Goal: Find specific page/section: Find specific page/section

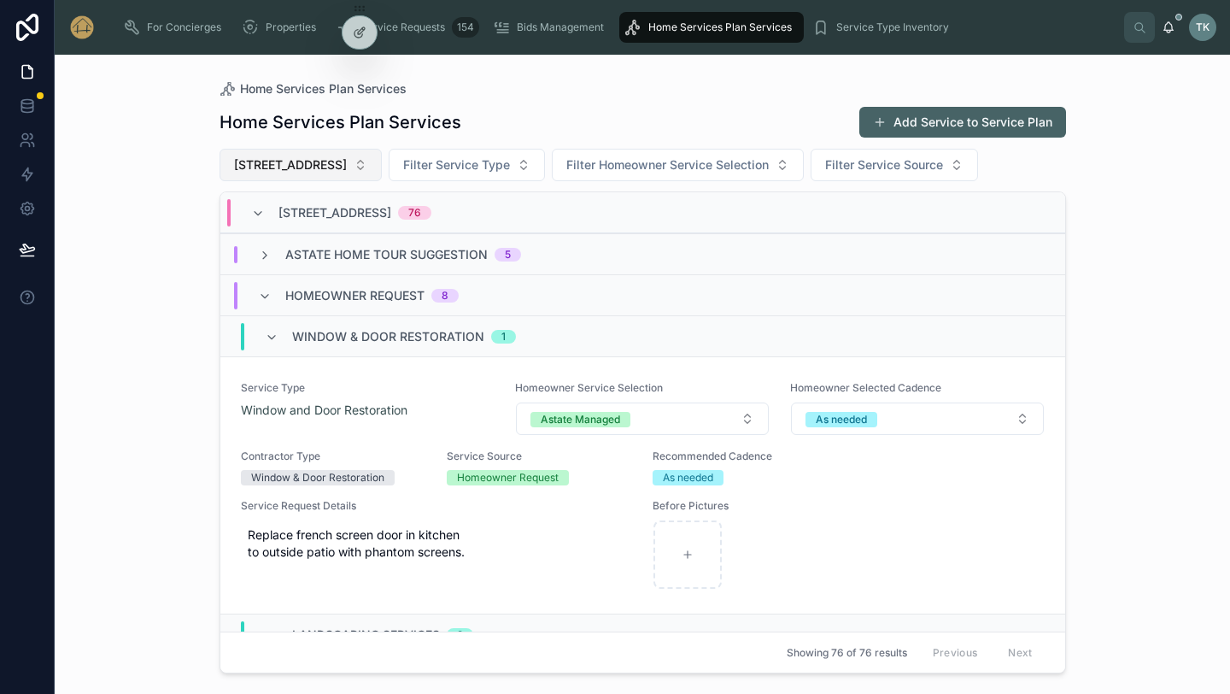
scroll to position [1105, 0]
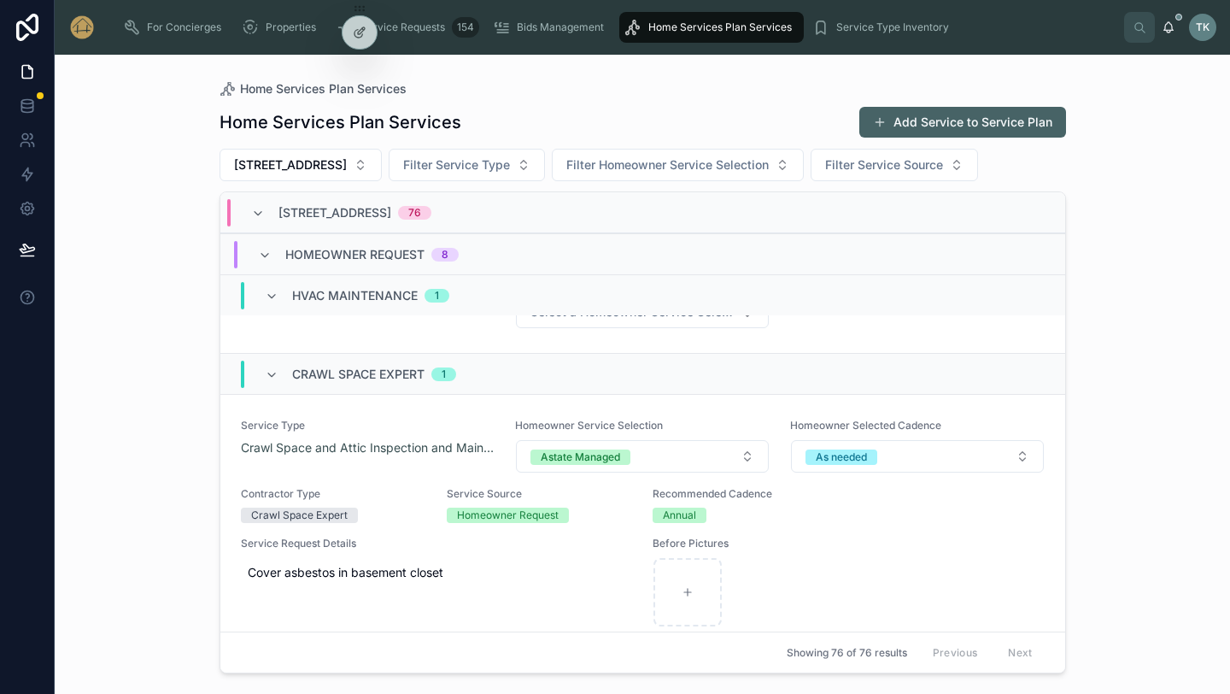
click at [675, 27] on span "Home Services Plan Services" at bounding box center [720, 28] width 144 height 14
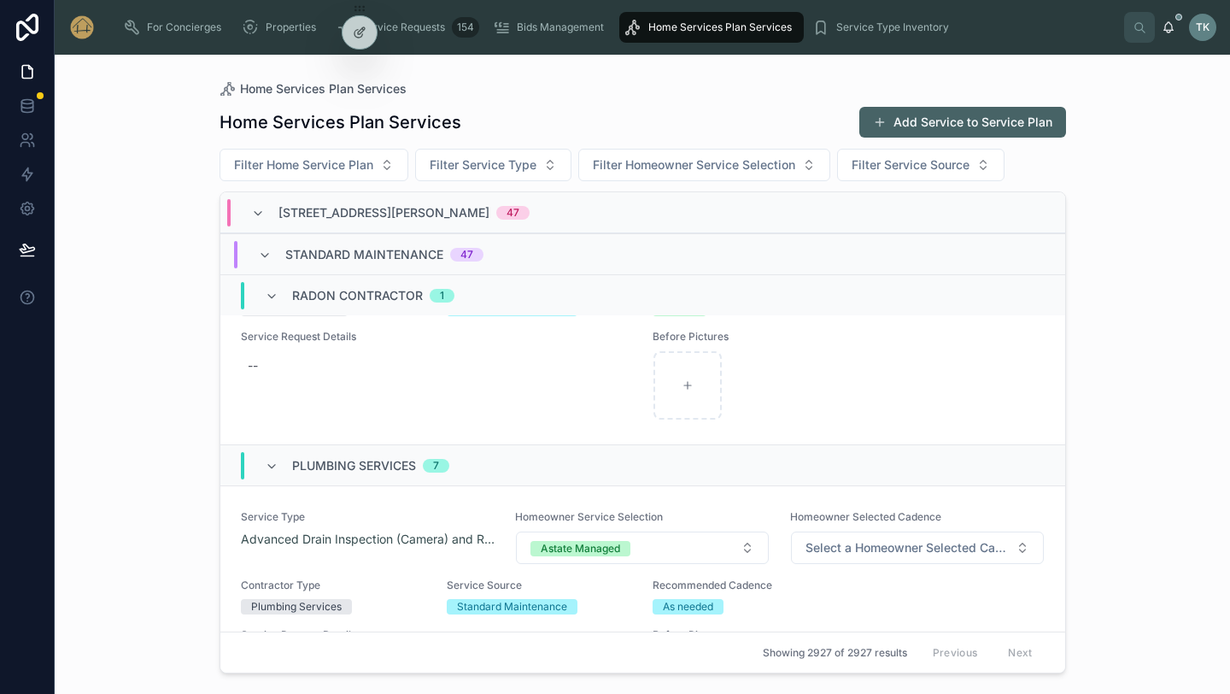
scroll to position [1379, 0]
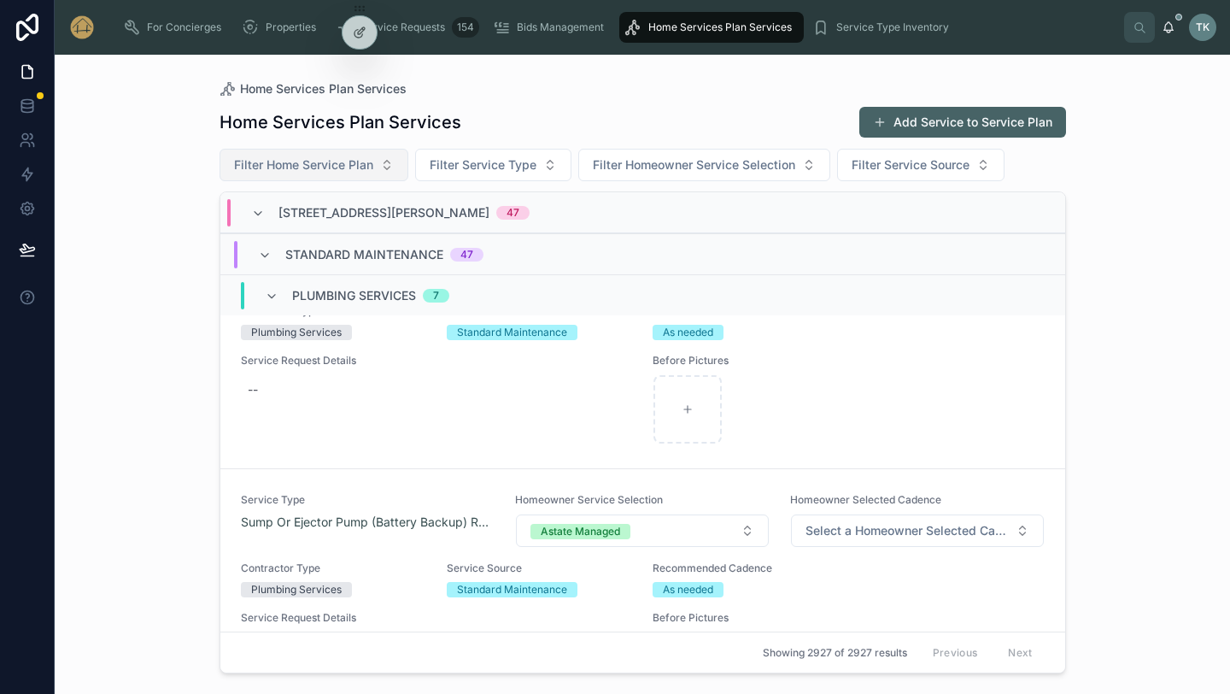
click at [348, 168] on span "Filter Home Service Plan" at bounding box center [303, 164] width 139 height 17
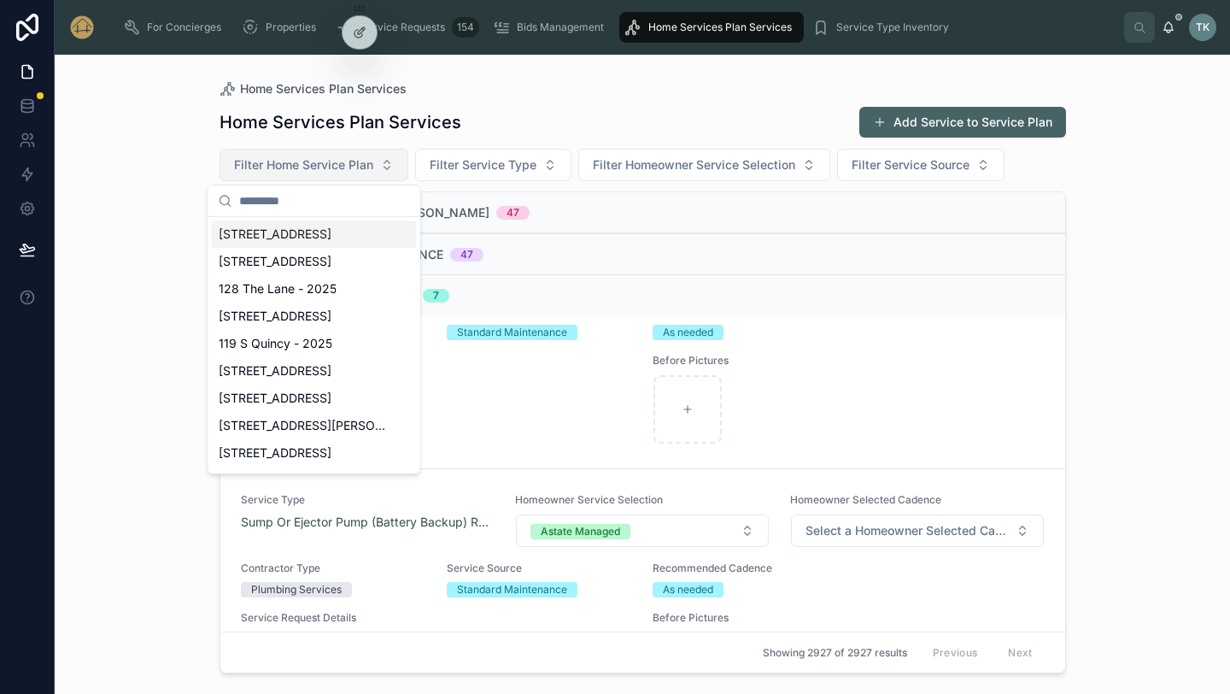
click at [348, 168] on span "Filter Home Service Plan" at bounding box center [303, 164] width 139 height 17
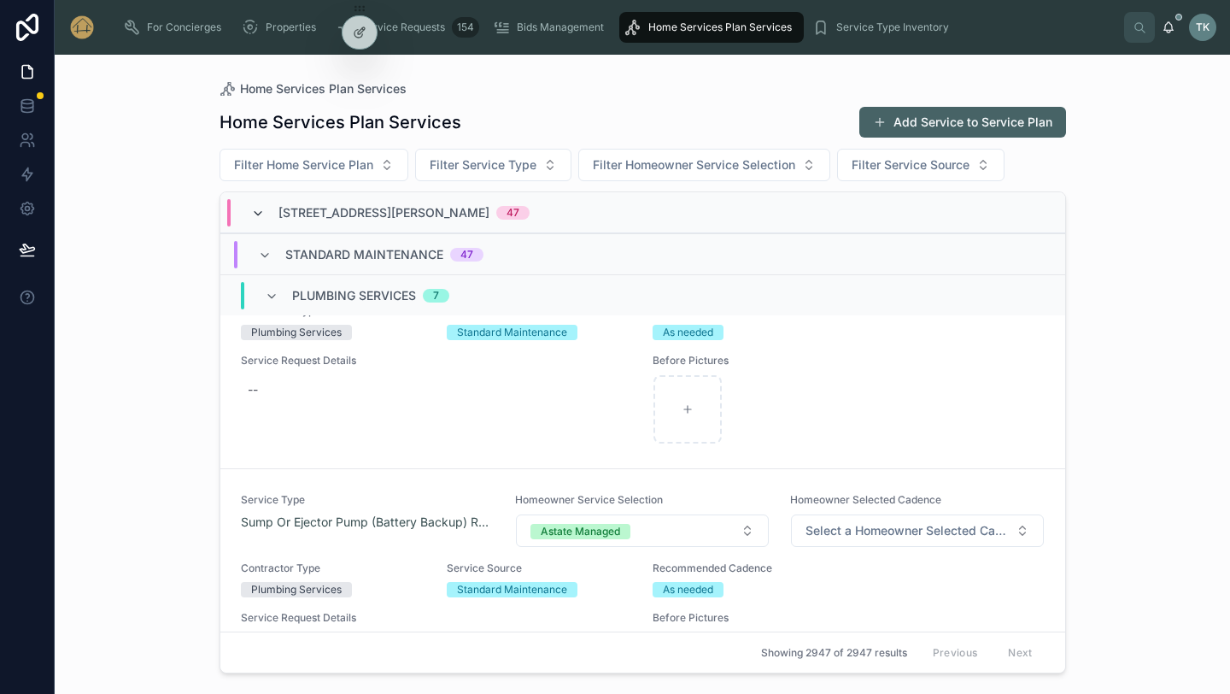
click at [259, 215] on icon at bounding box center [258, 214] width 14 height 14
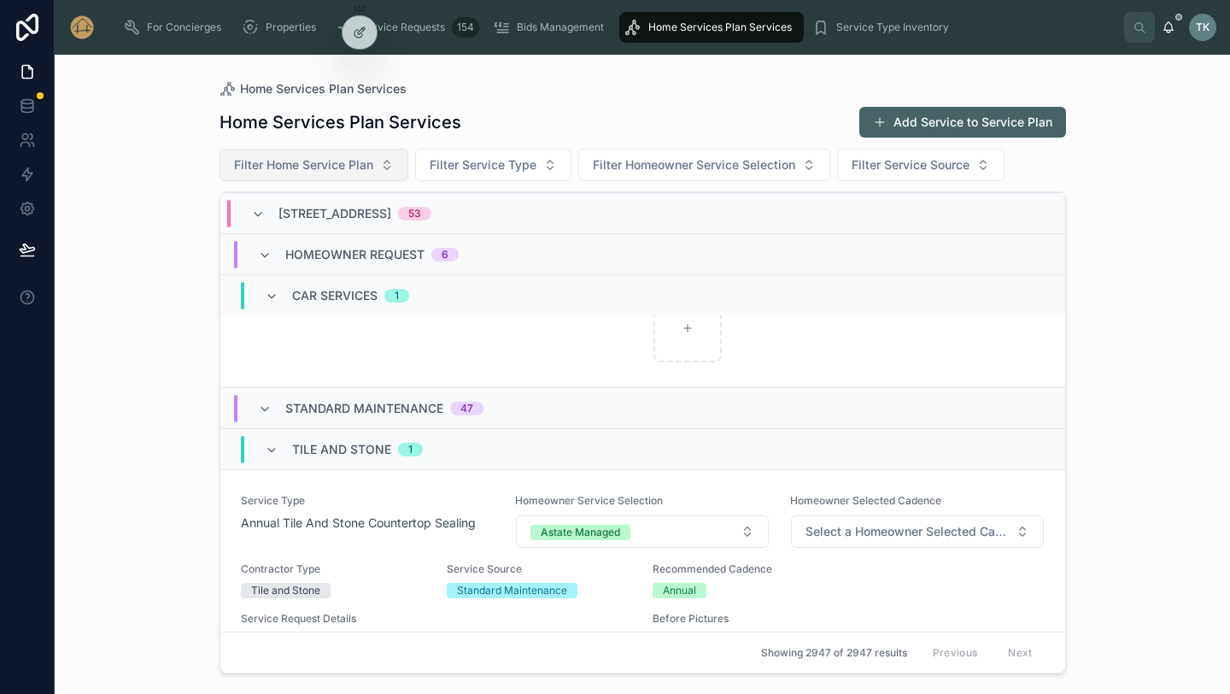
scroll to position [1225, 0]
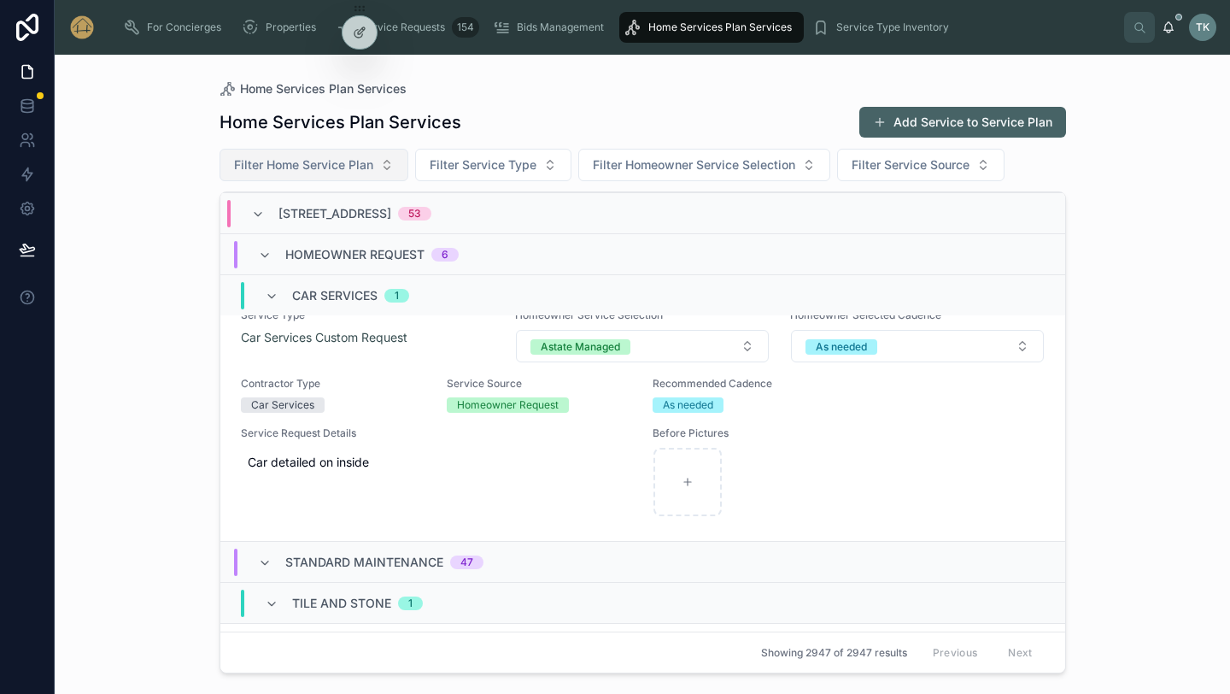
click at [386, 164] on button "Filter Home Service Plan" at bounding box center [314, 165] width 189 height 32
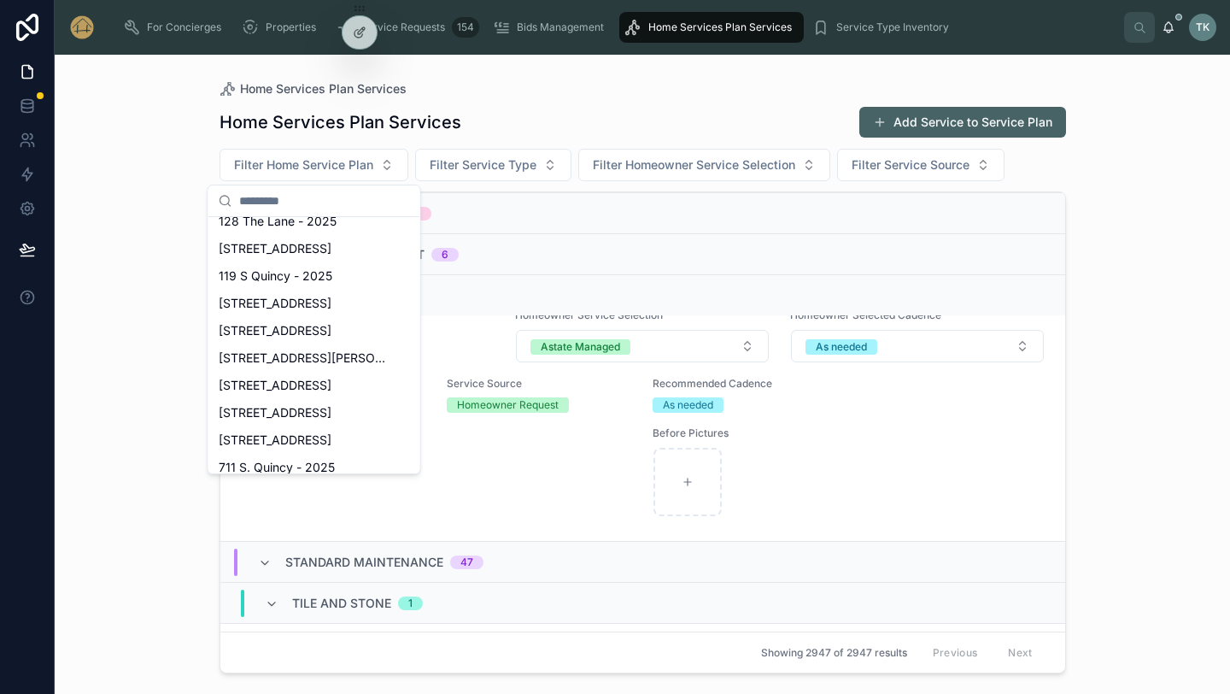
scroll to position [0, 0]
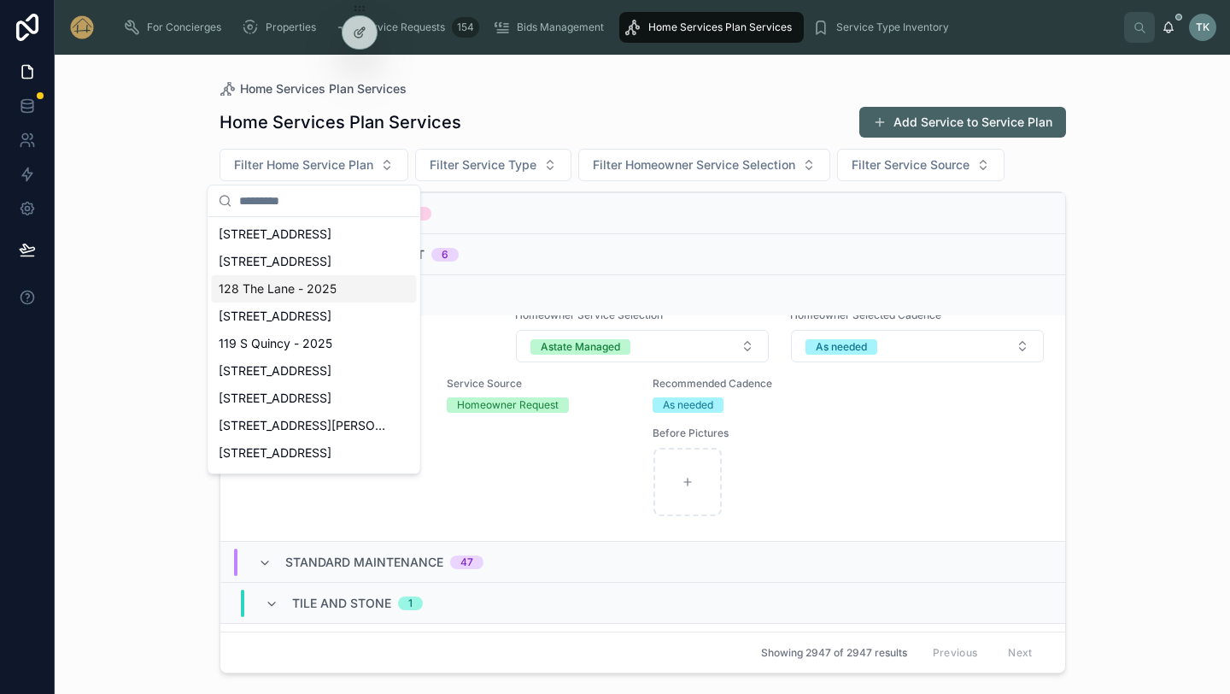
click at [279, 288] on span "128 The Lane - 2025" at bounding box center [278, 288] width 118 height 17
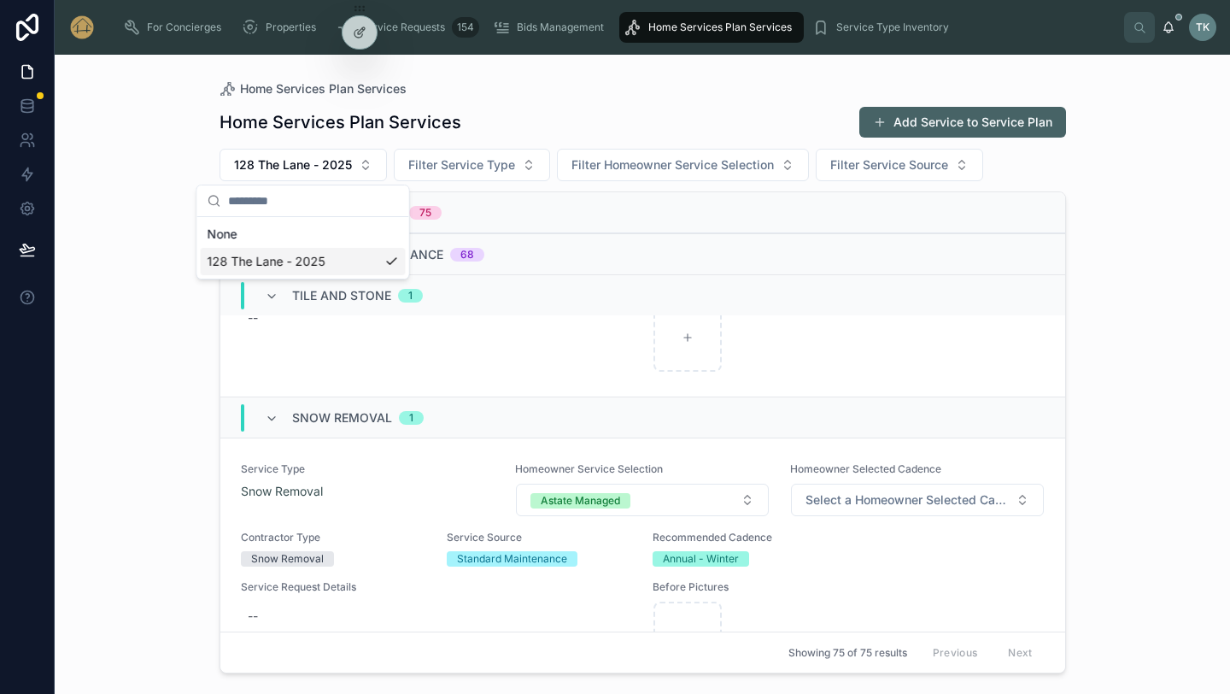
scroll to position [1379, 0]
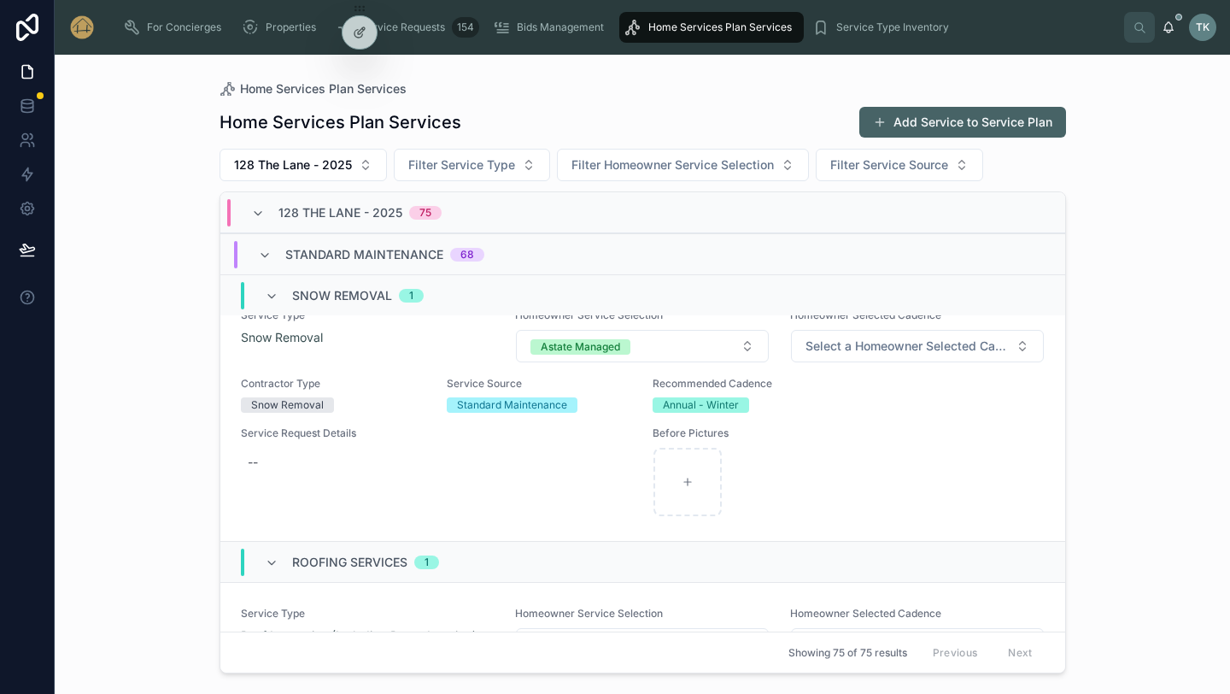
click at [404, 214] on div "128 The Lane - 2025 75" at bounding box center [360, 212] width 163 height 27
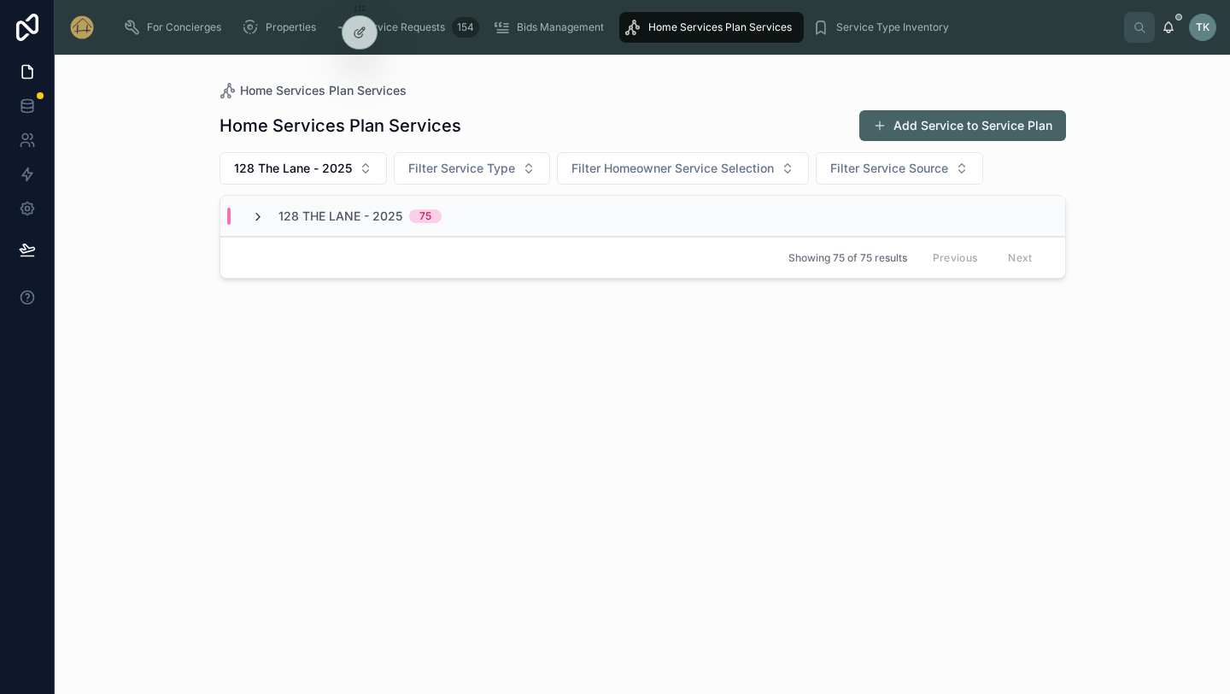
click at [258, 214] on icon at bounding box center [258, 217] width 14 height 14
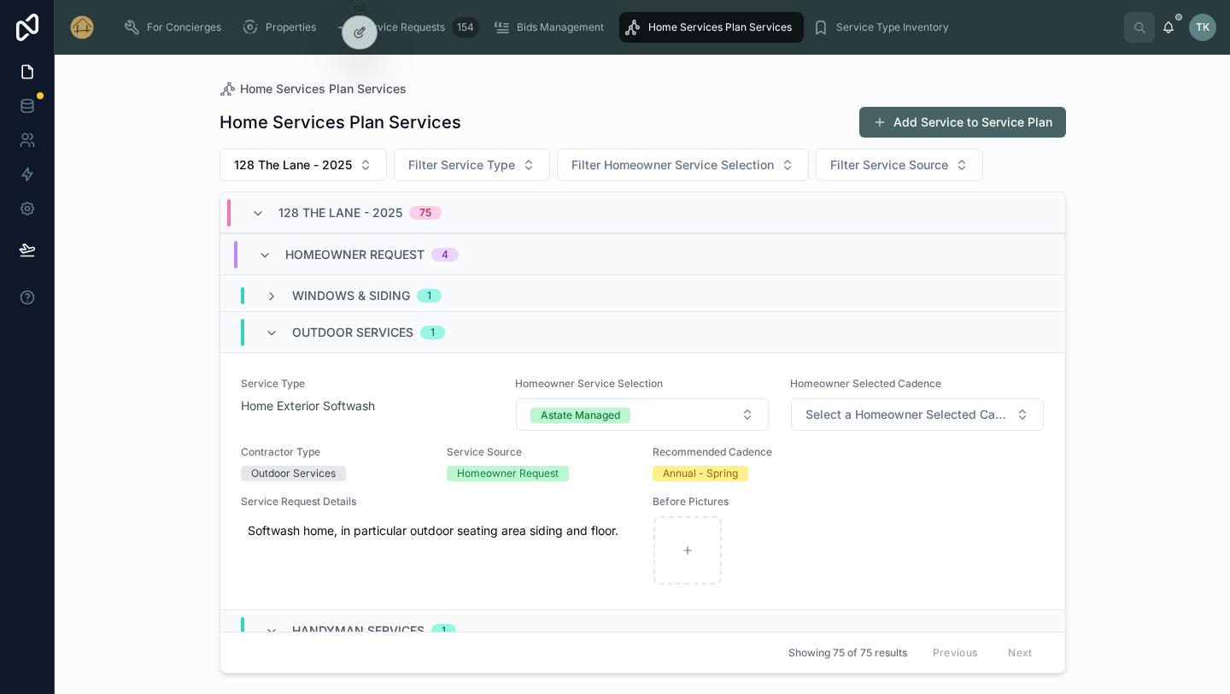
scroll to position [386, 0]
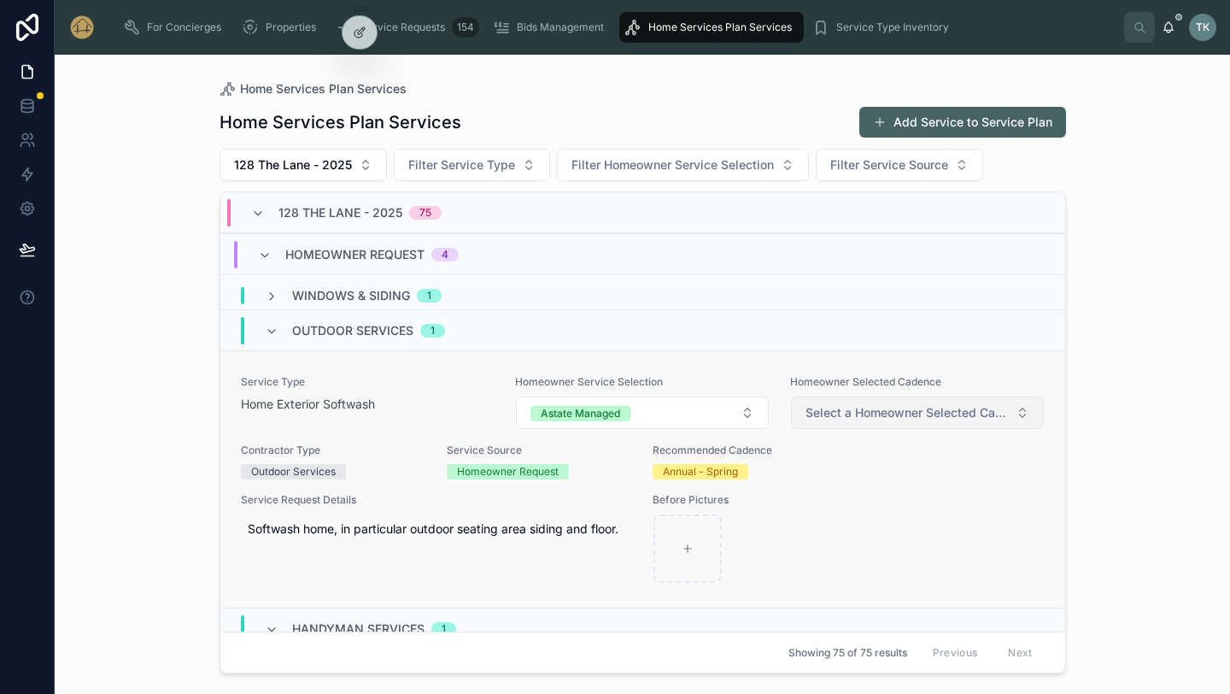
click at [859, 425] on button "Select a Homeowner Selected Cadence" at bounding box center [917, 412] width 253 height 32
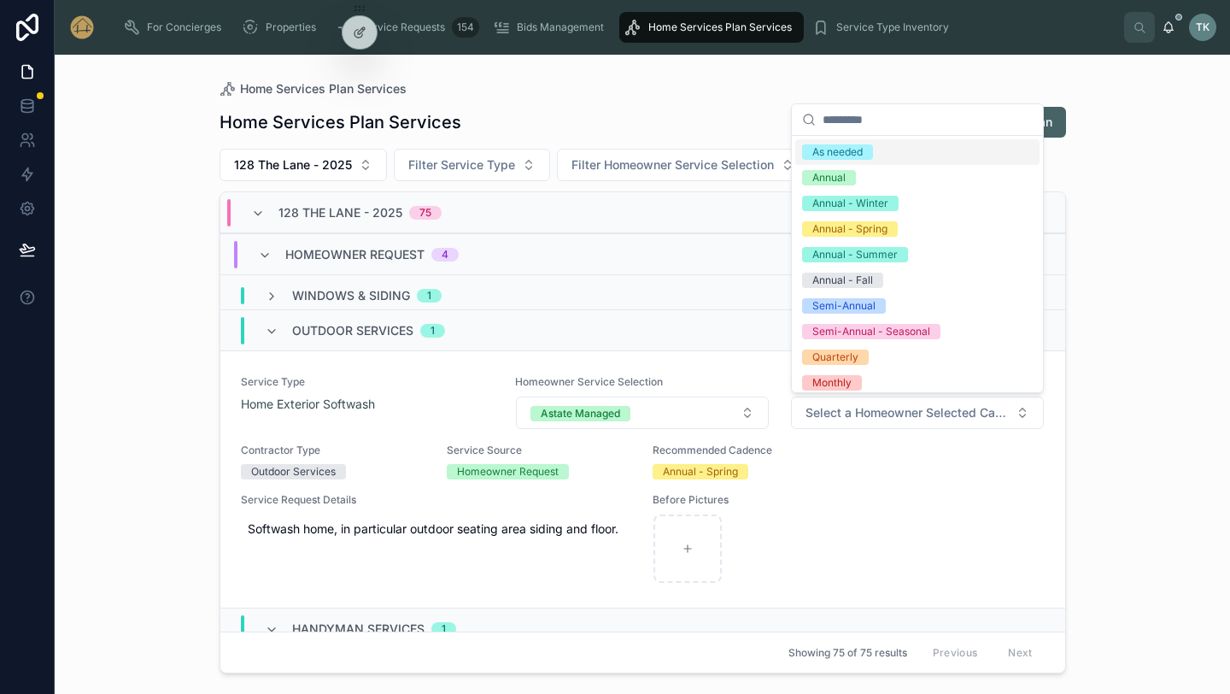
click at [857, 151] on div "As needed" at bounding box center [837, 151] width 50 height 15
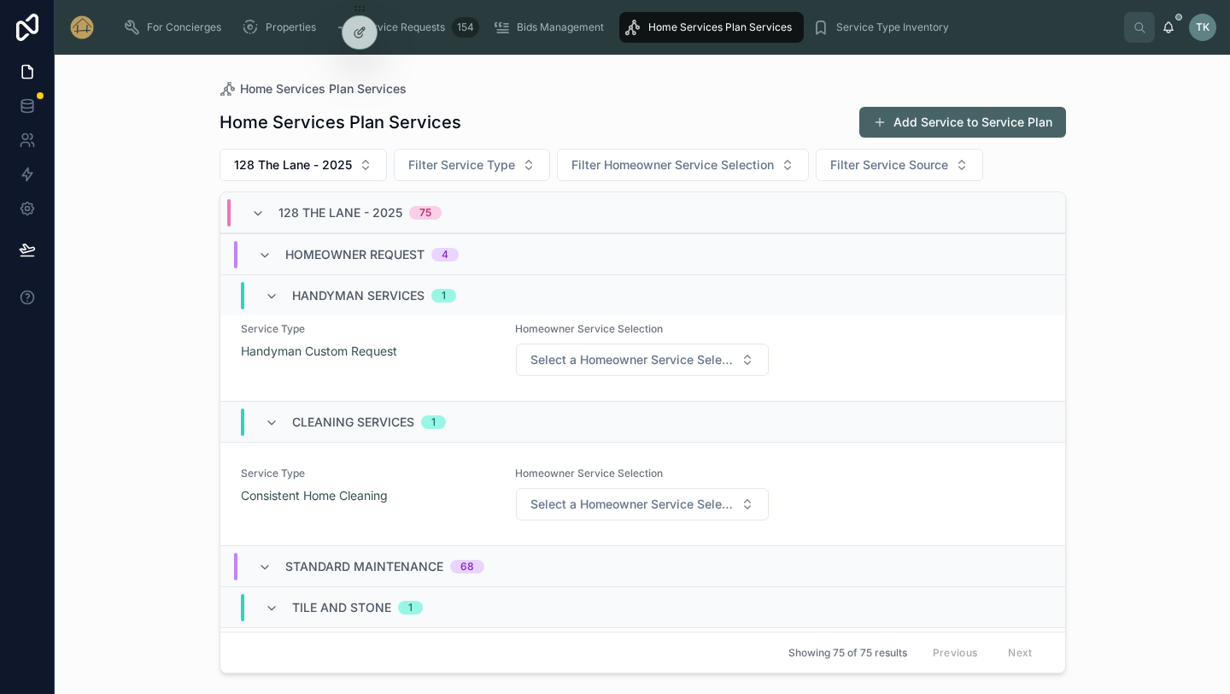
scroll to position [841, 0]
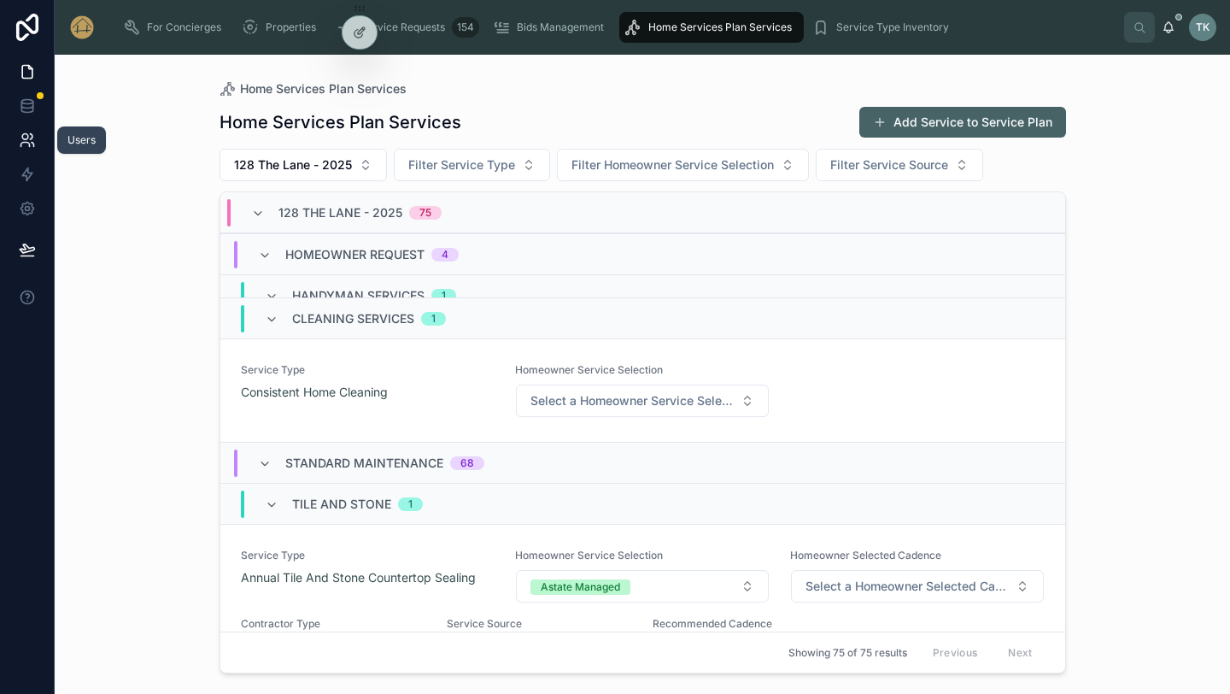
click at [29, 137] on icon at bounding box center [27, 140] width 17 height 17
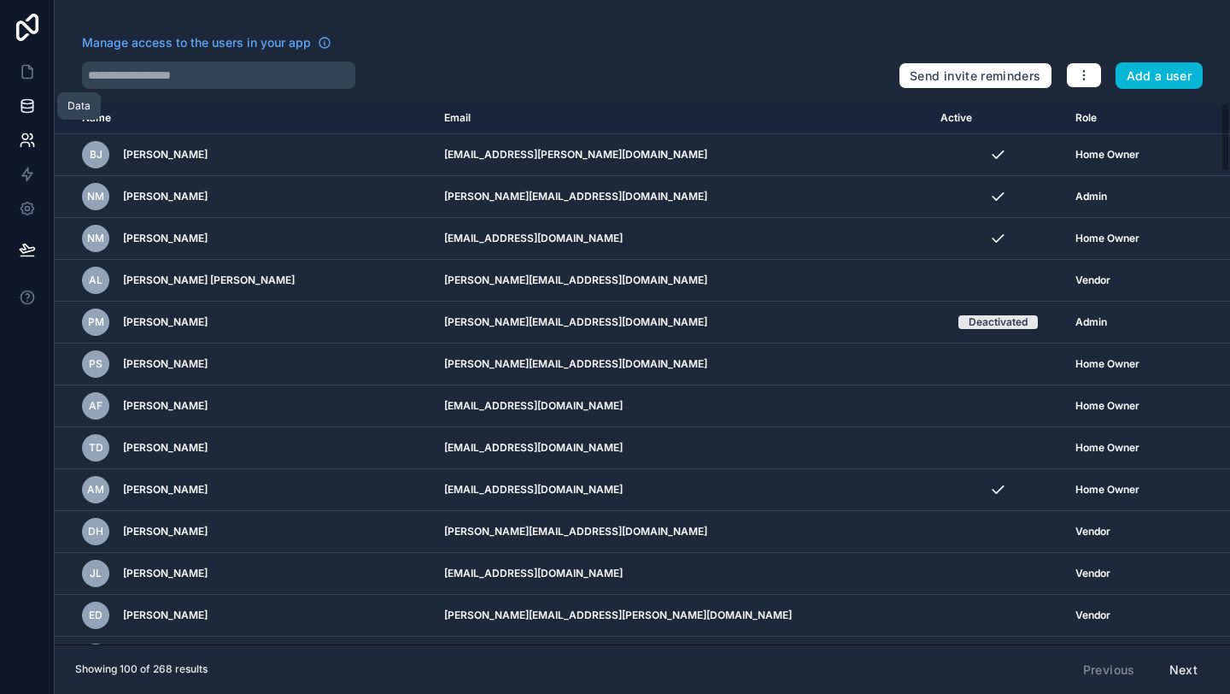
click at [28, 95] on link at bounding box center [27, 106] width 54 height 34
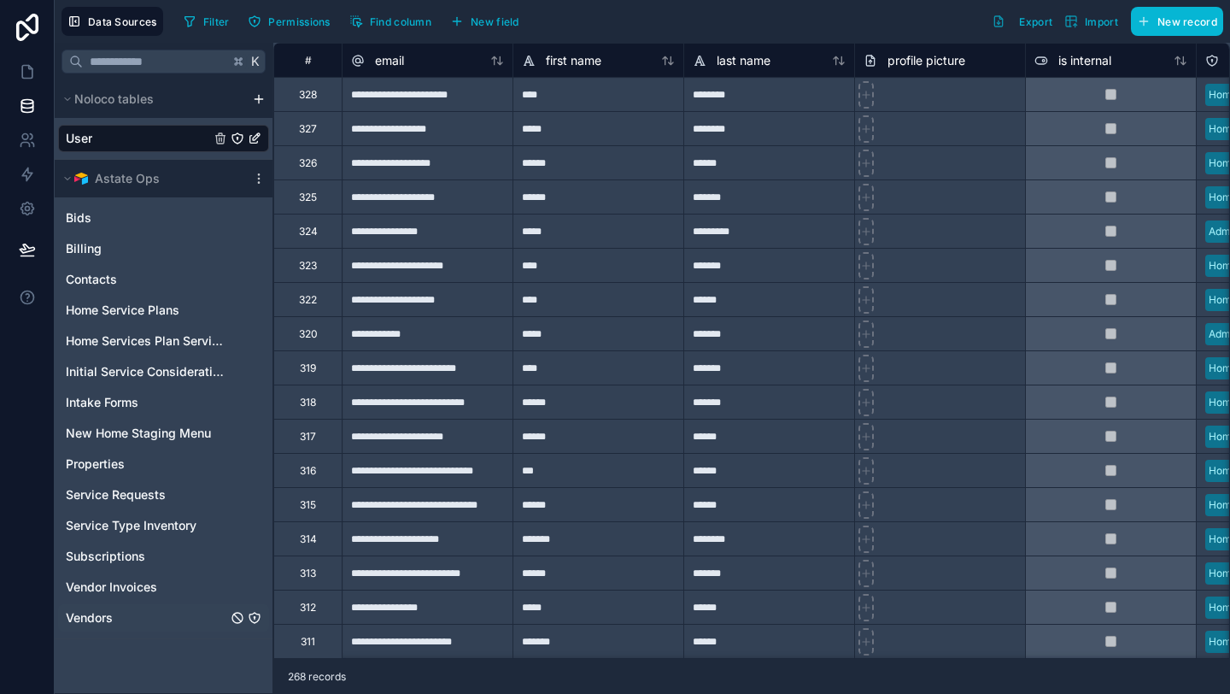
click at [81, 612] on span "Vendors" at bounding box center [89, 617] width 47 height 17
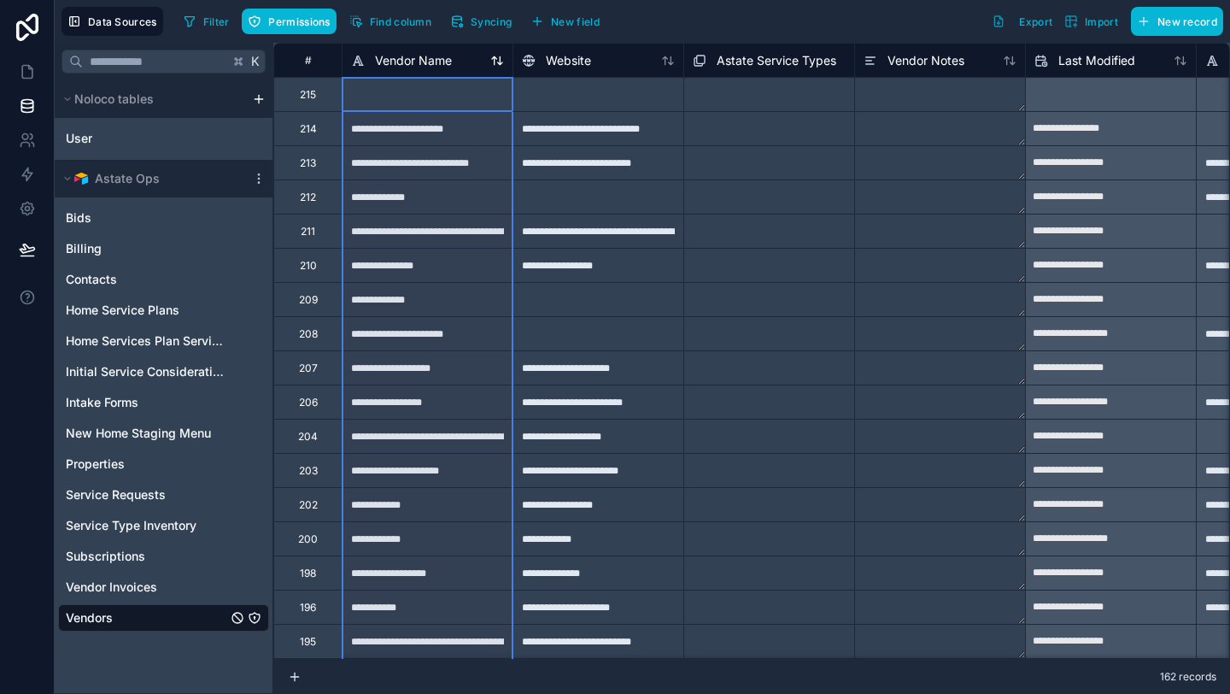
click at [499, 64] on icon at bounding box center [500, 60] width 4 height 8
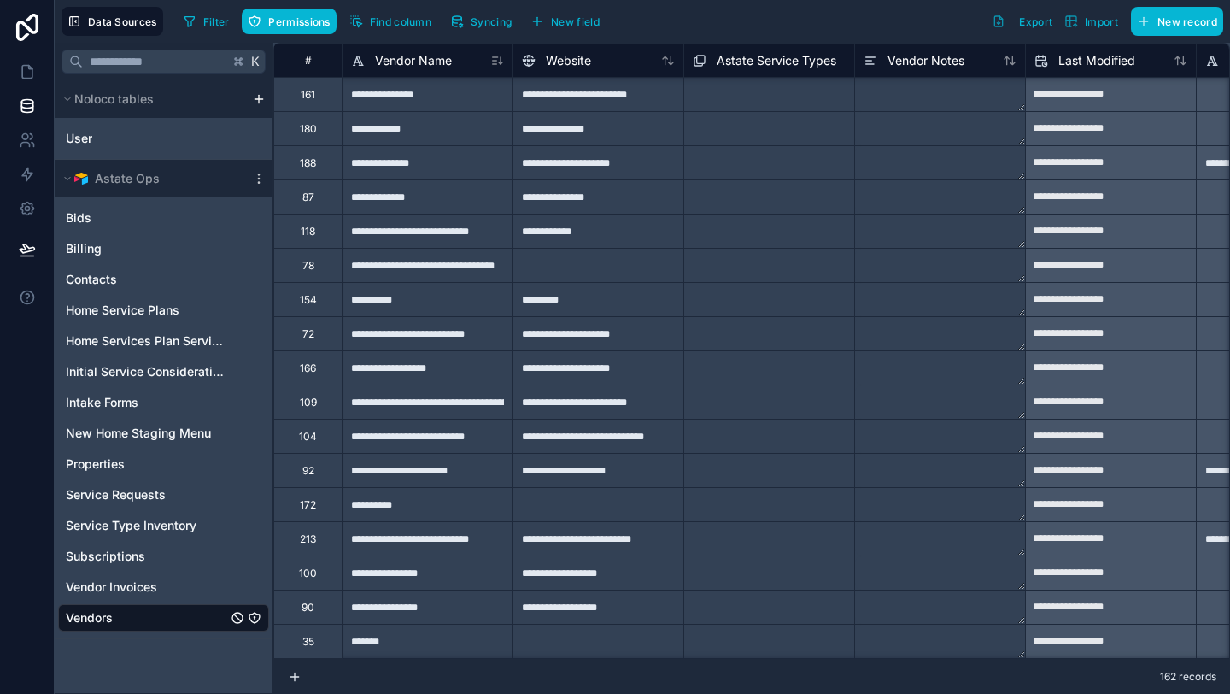
scroll to position [3977, 0]
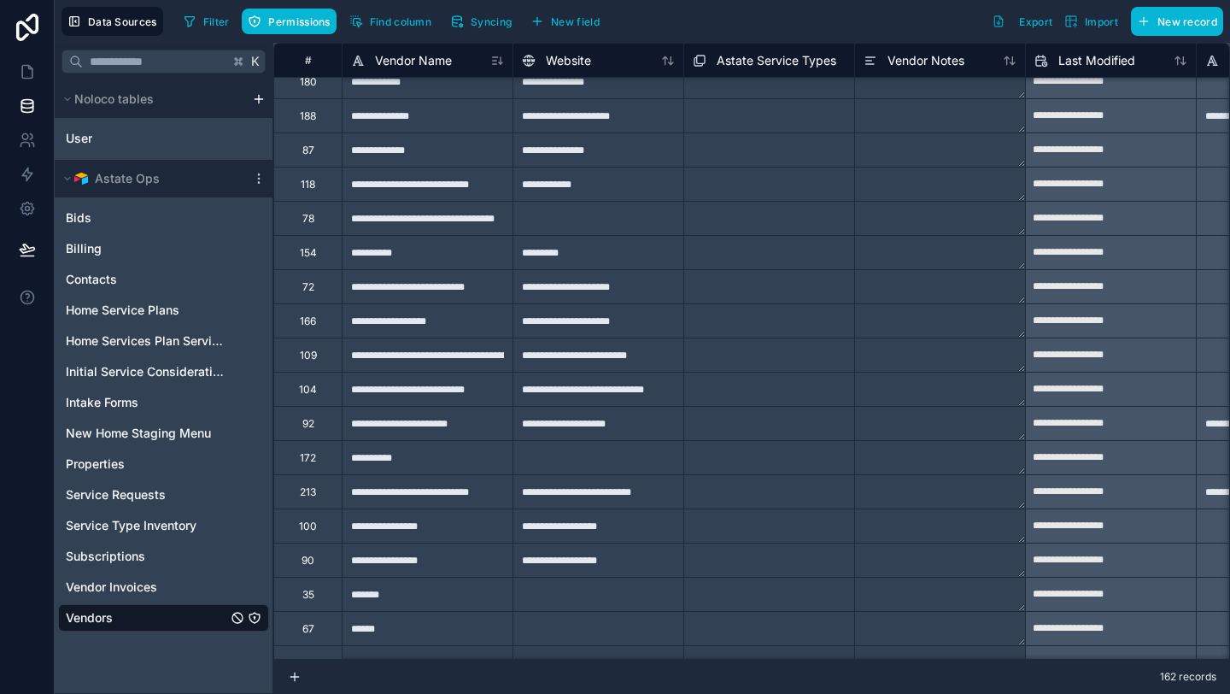
click at [726, 560] on div "Select a Astate Service Types" at bounding box center [758, 560] width 148 height 34
click at [23, 138] on icon at bounding box center [25, 137] width 6 height 6
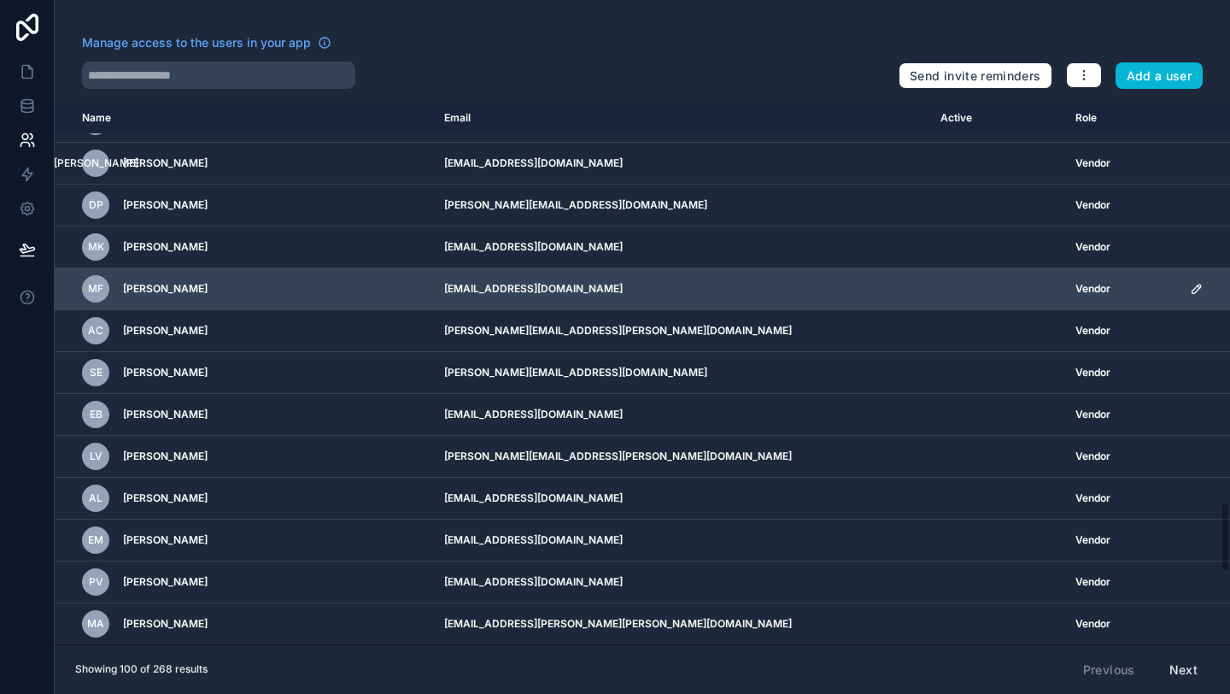
scroll to position [3141, 0]
